Goal: Information Seeking & Learning: Learn about a topic

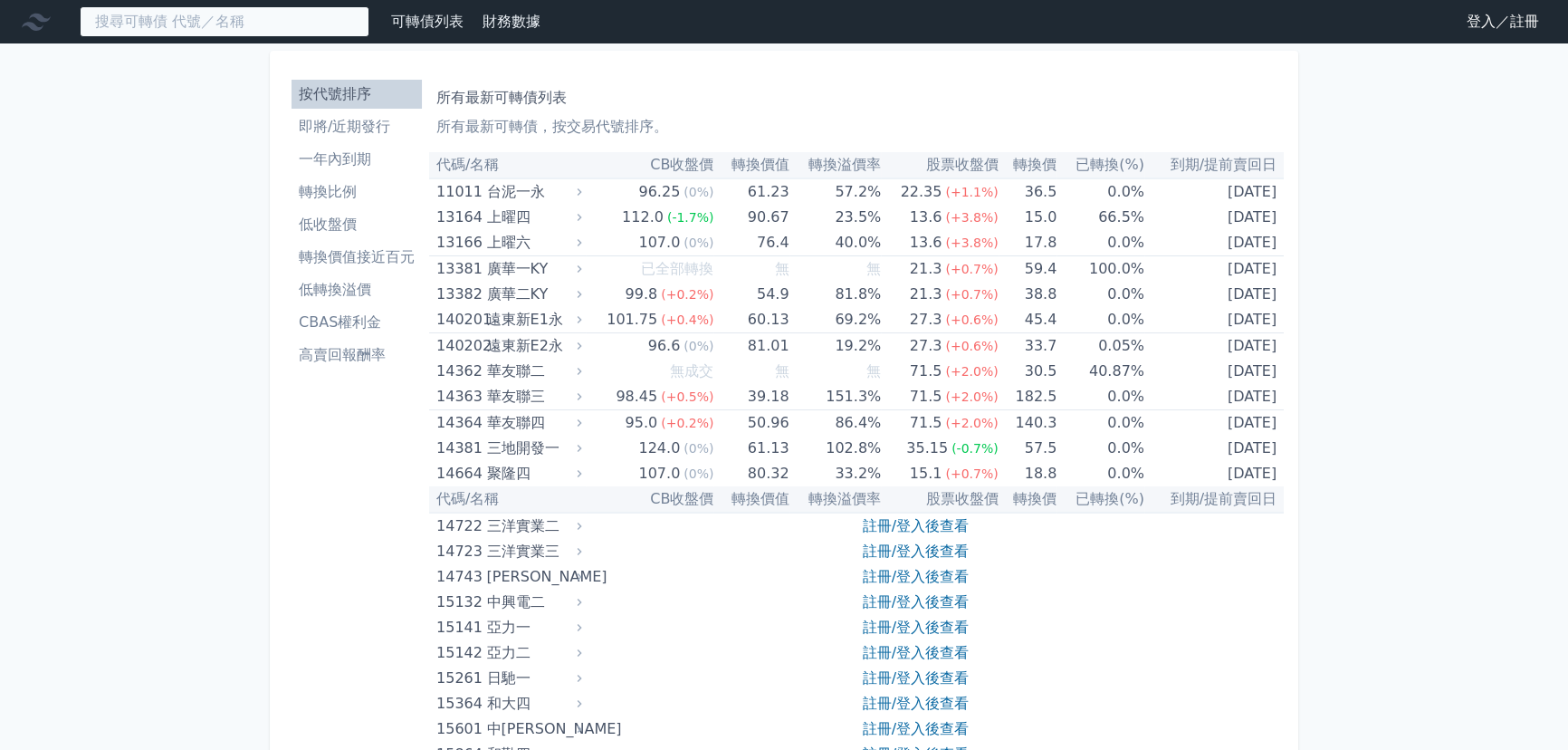
click at [172, 24] on input at bounding box center [224, 22] width 289 height 31
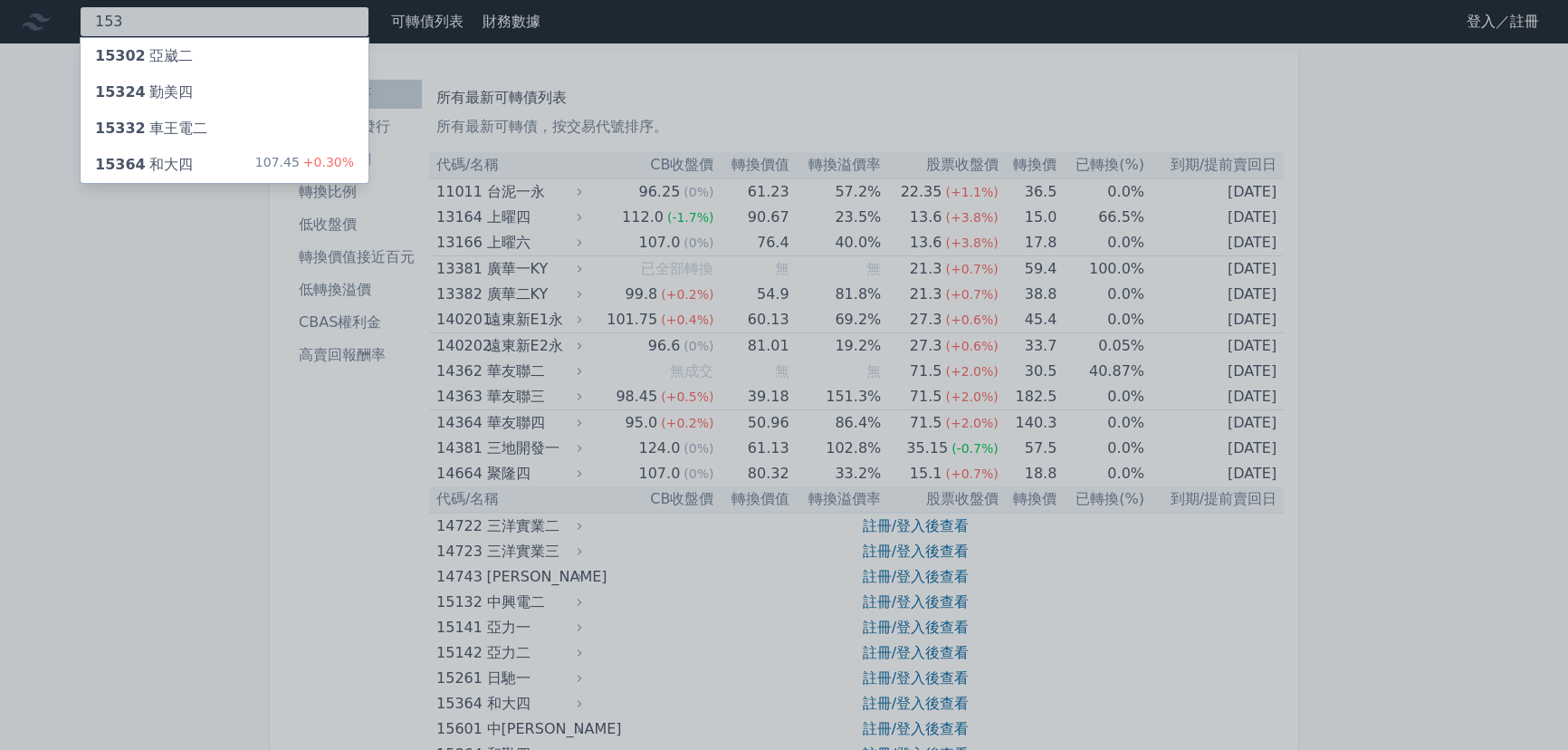
type input "153"
click at [198, 151] on div "15364 和大四 107.45 +0.30%" at bounding box center [224, 165] width 288 height 36
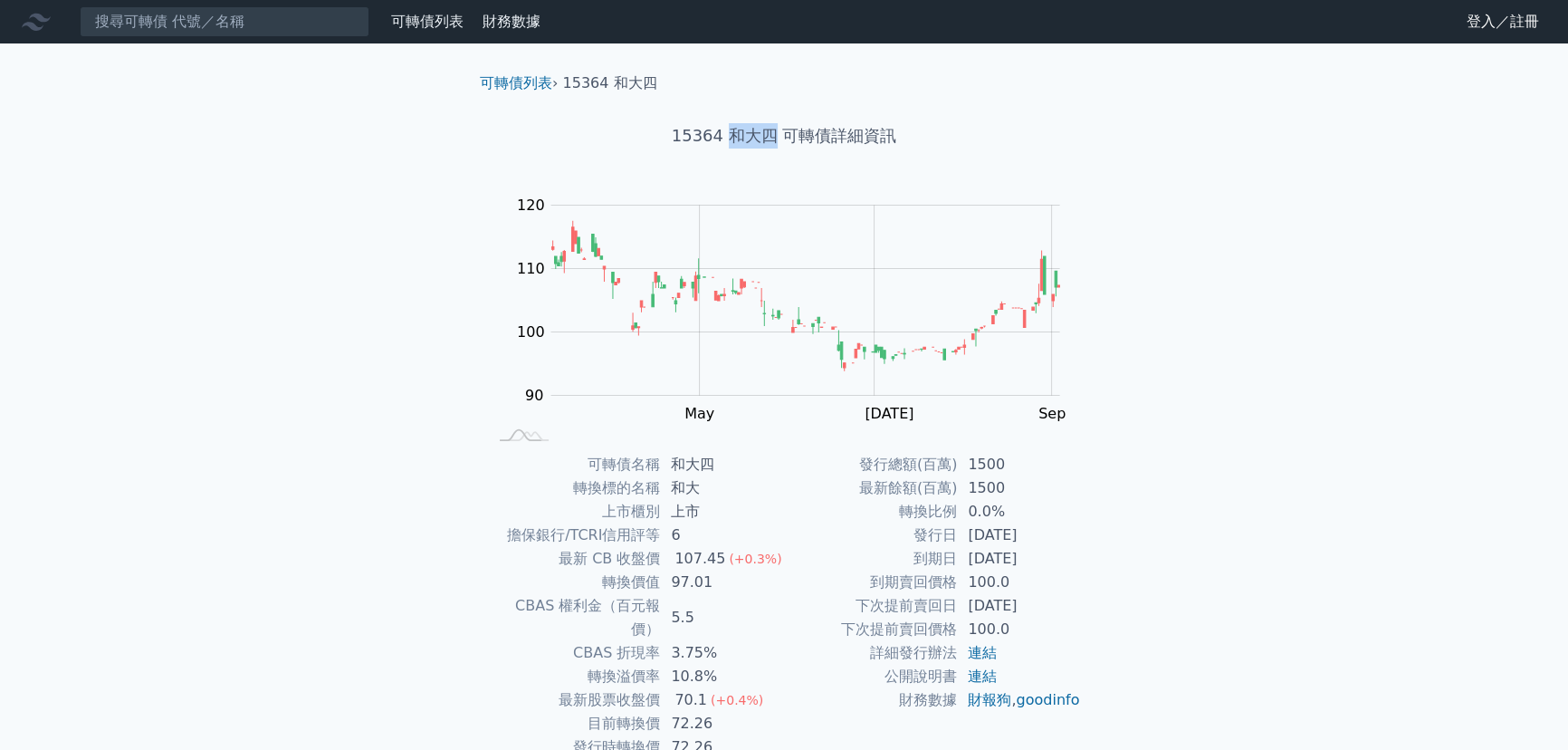
drag, startPoint x: 729, startPoint y: 136, endPoint x: 770, endPoint y: 140, distance: 41.2
click at [770, 140] on h1 "15364 和大四 可轉債詳細資訊" at bounding box center [784, 135] width 637 height 26
copy h1 "和大四"
click at [1367, 399] on div "可轉債列表 財務數據 可轉債列表 財務數據 登入／註冊 登入／註冊 可轉債列表 › 15364 和大四 15364 和大四 可轉債詳細資訊 Zoom Out …" at bounding box center [784, 431] width 1568 height 863
